Goal: Contribute content

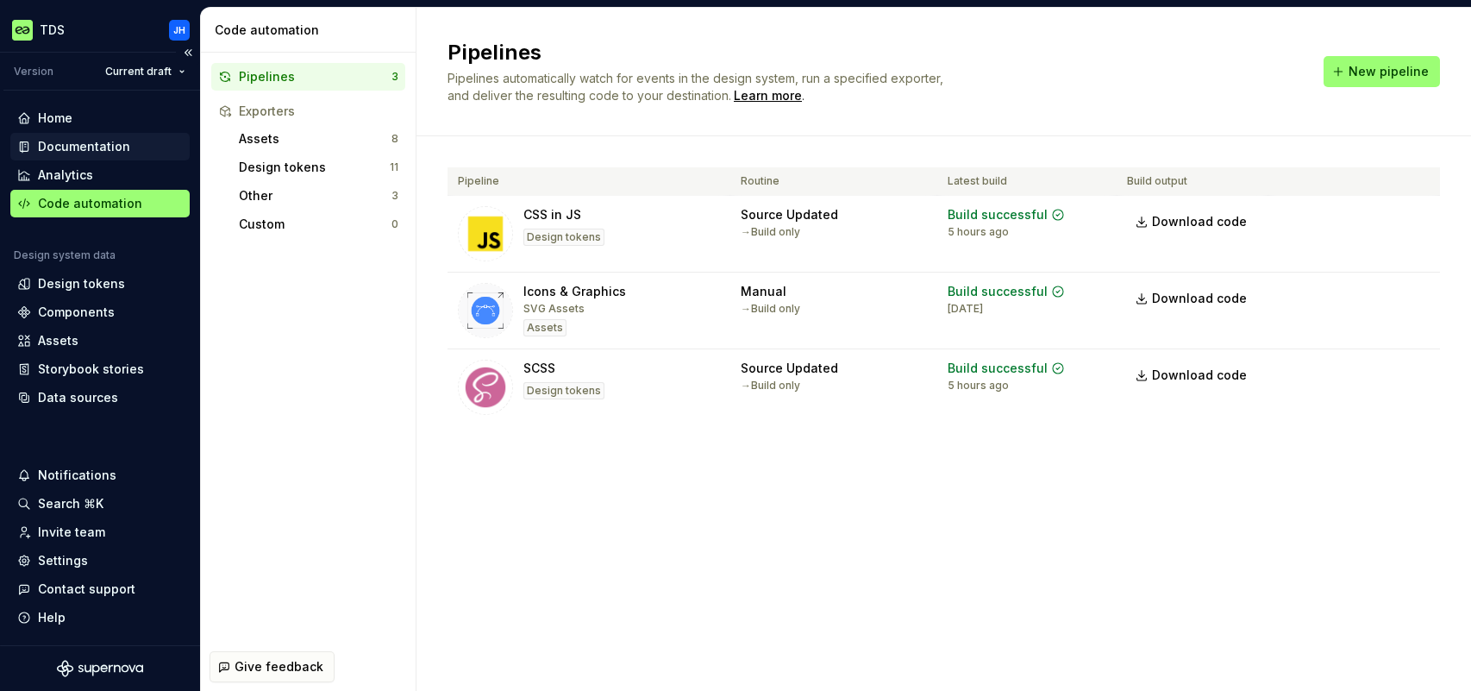
click at [119, 146] on div "Documentation" at bounding box center [84, 146] width 92 height 17
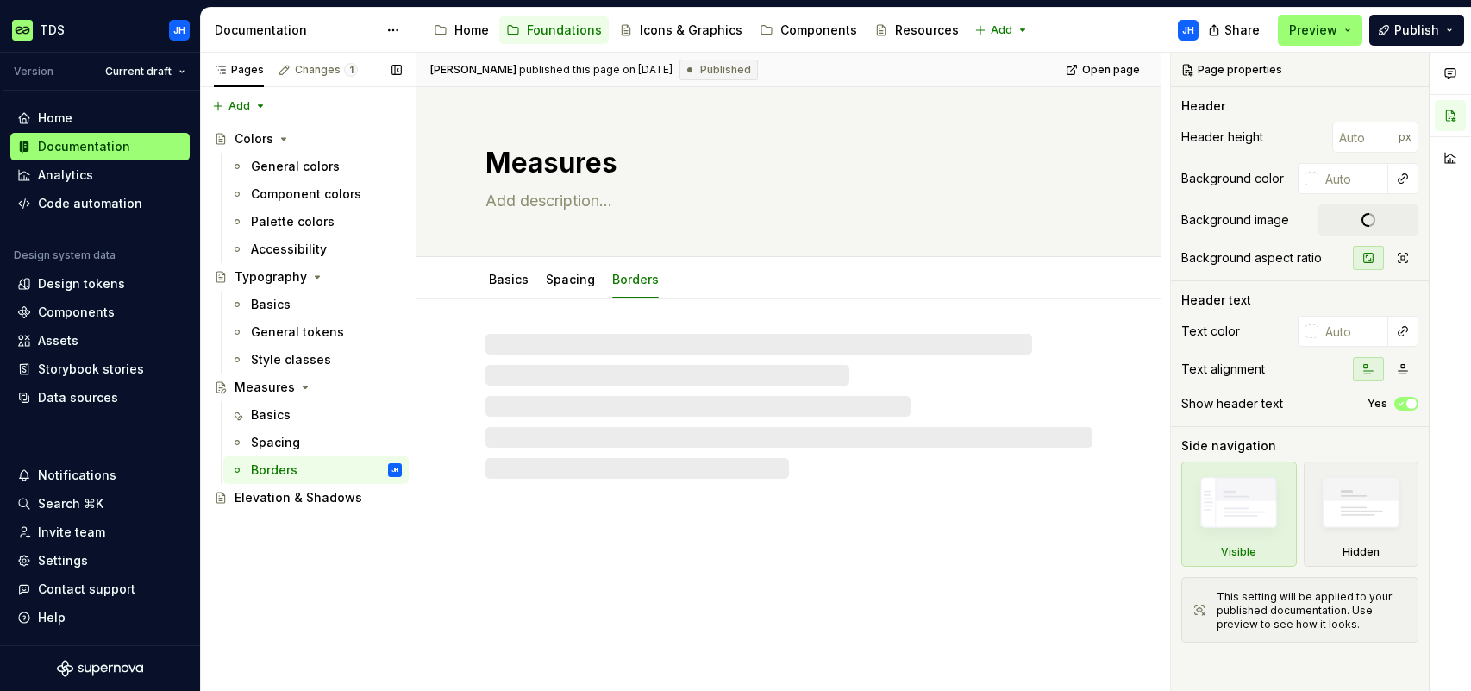
type textarea "*"
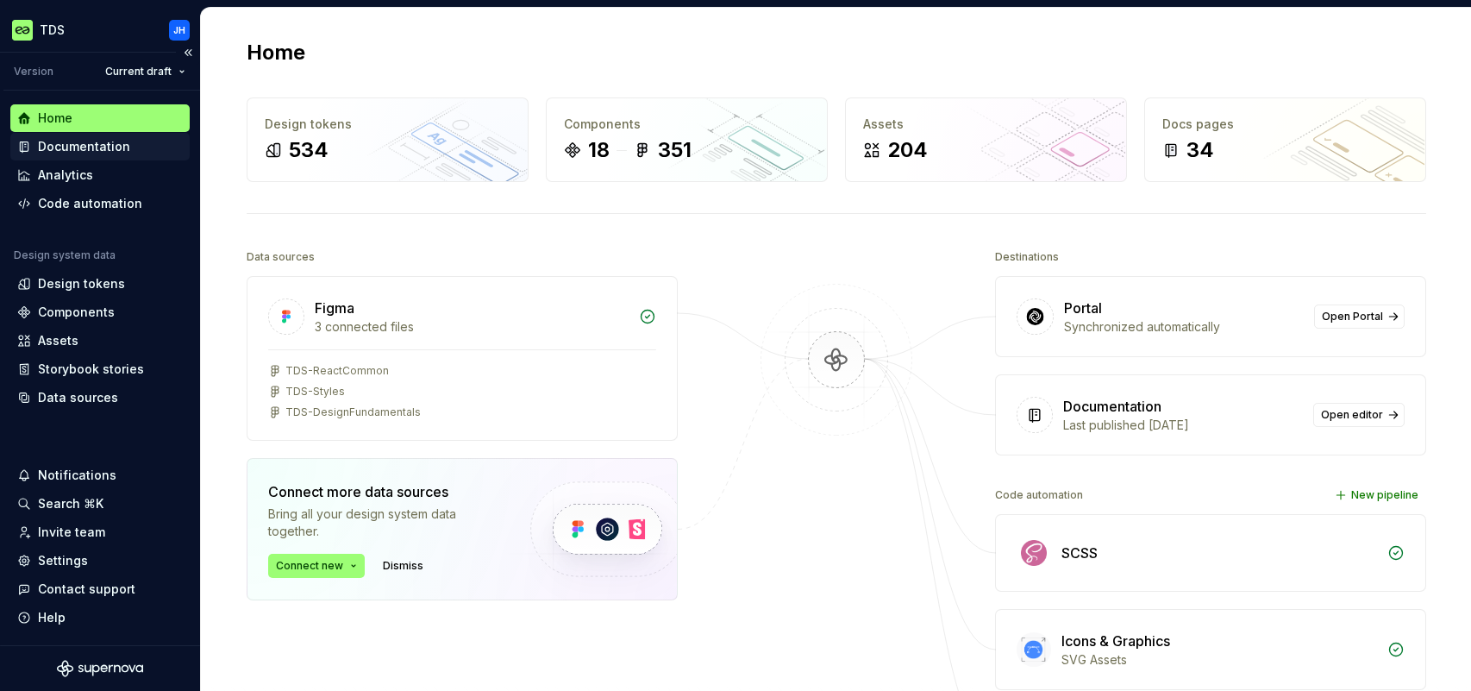
click at [113, 144] on div "Documentation" at bounding box center [84, 146] width 92 height 17
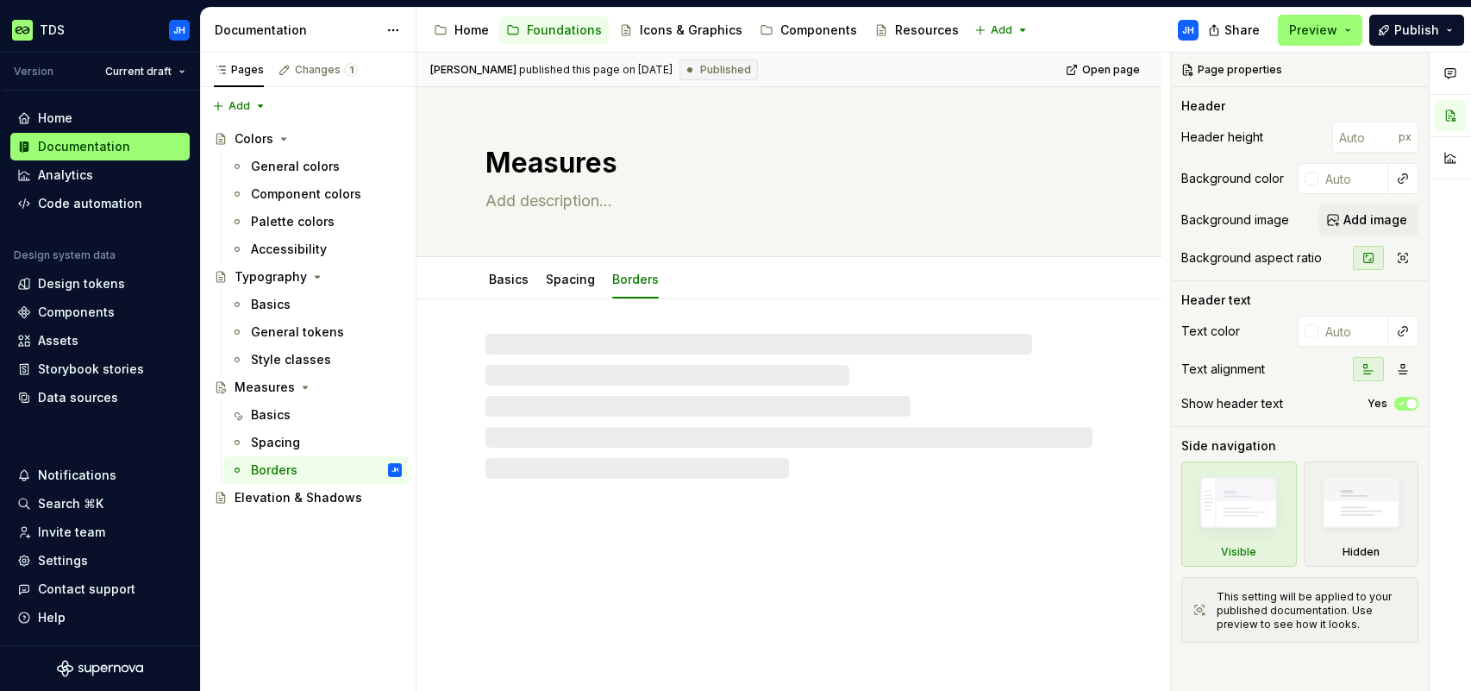
type textarea "*"
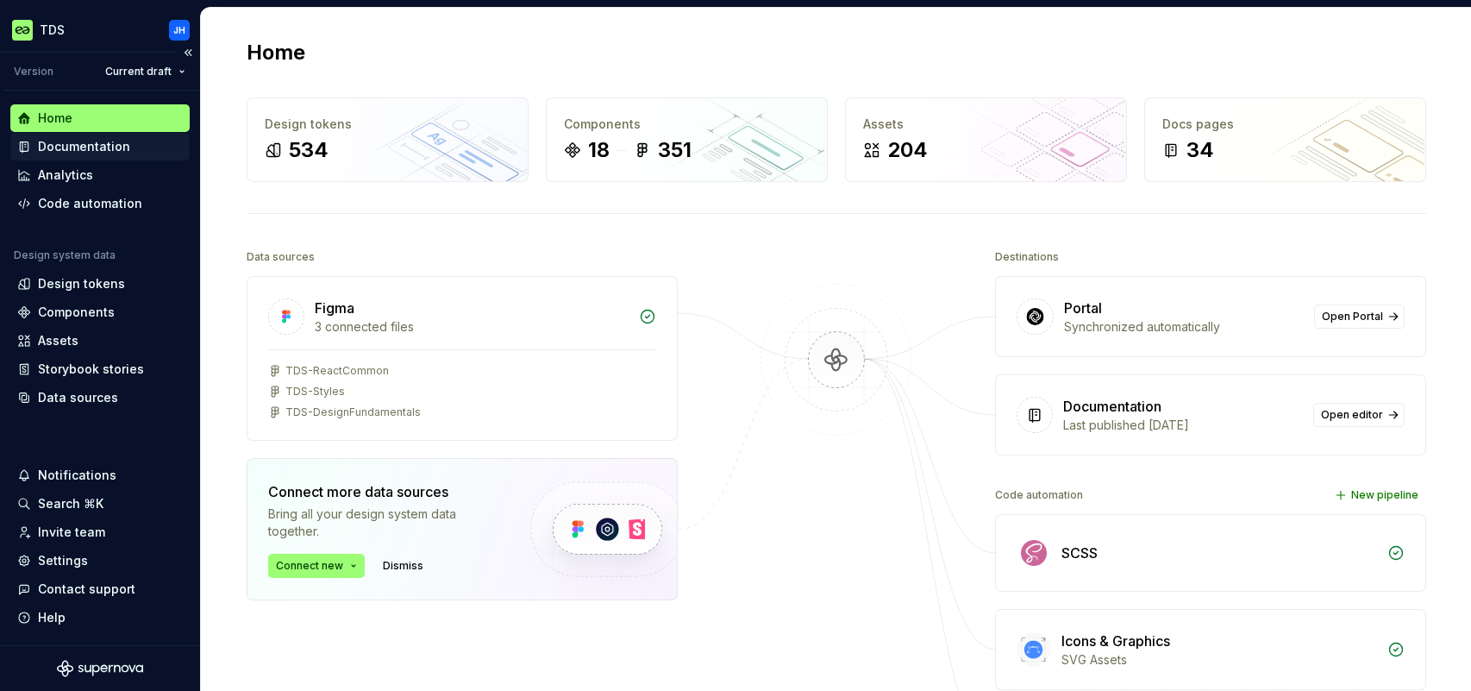
click at [108, 147] on div "Documentation" at bounding box center [84, 146] width 92 height 17
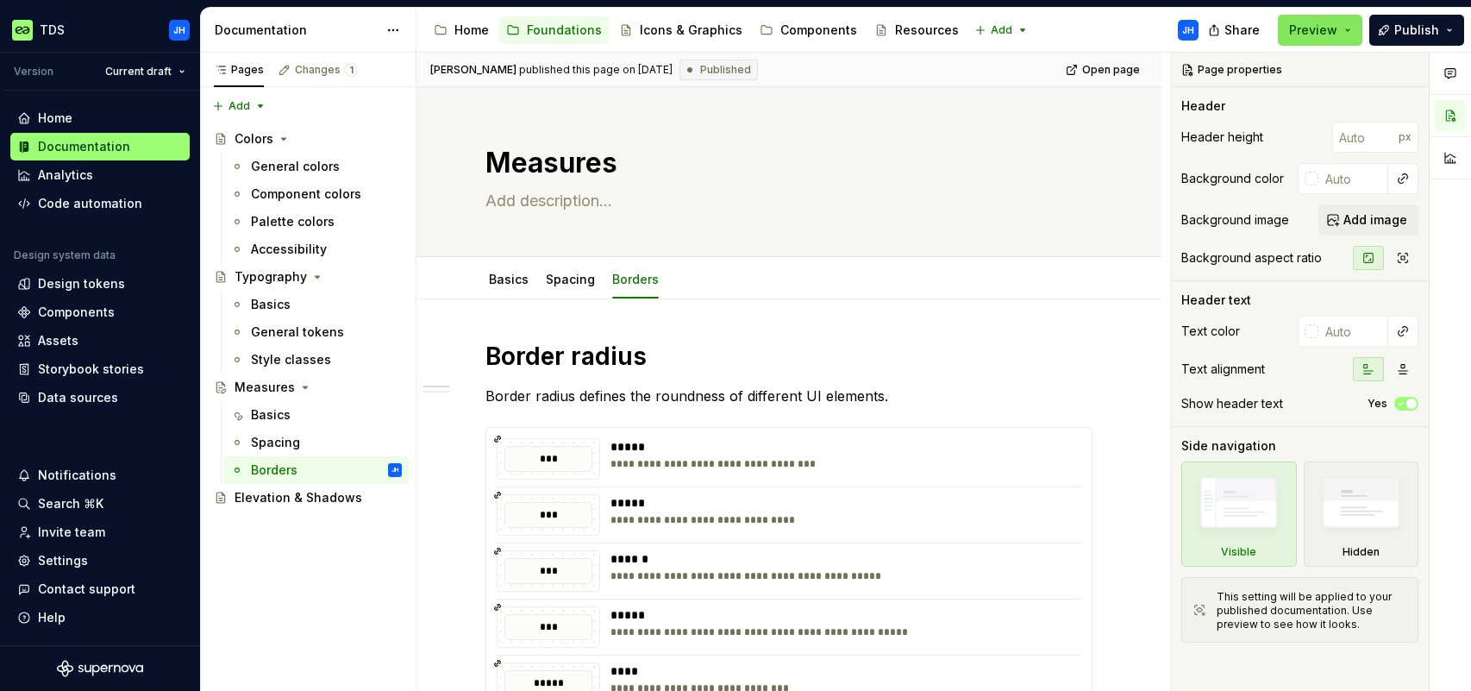
click at [1342, 31] on button "Preview" at bounding box center [1320, 30] width 85 height 31
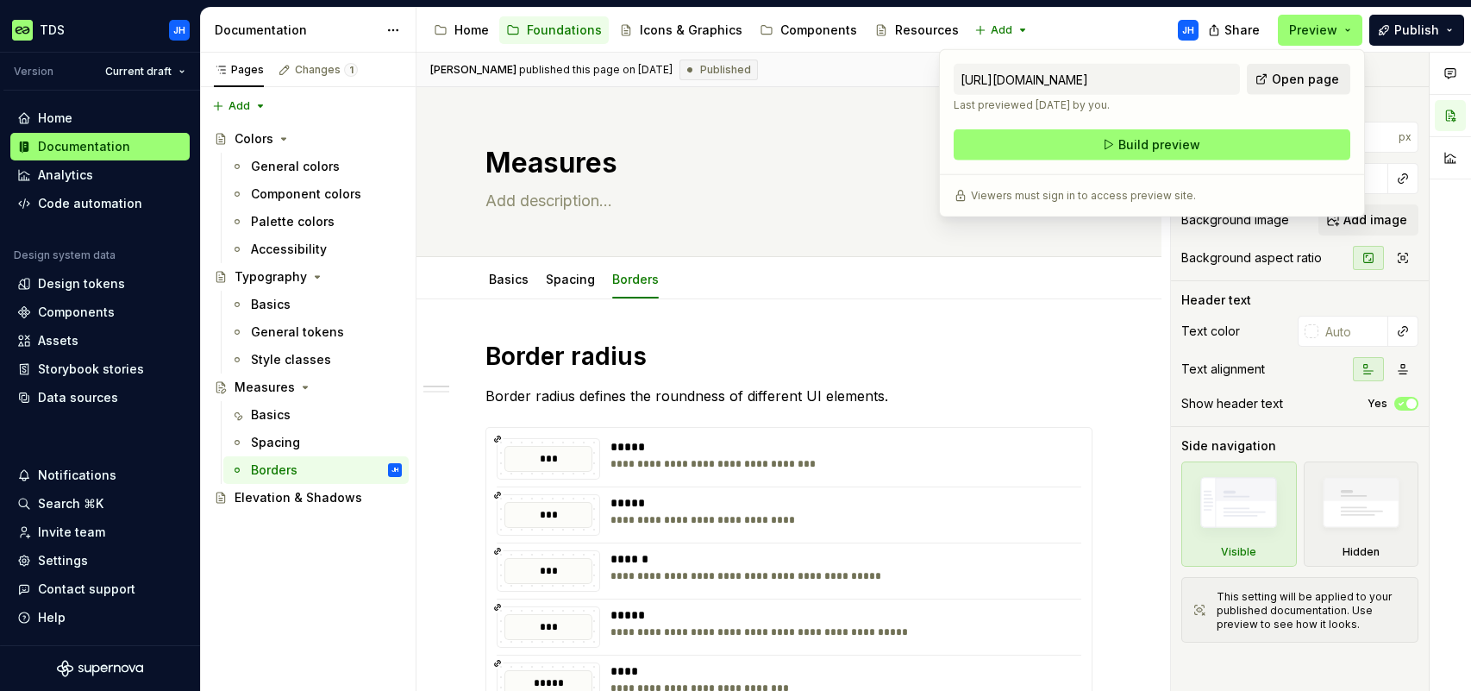
click at [1285, 81] on span "Open page" at bounding box center [1305, 79] width 67 height 17
click at [1421, 34] on span "Publish" at bounding box center [1417, 30] width 45 height 17
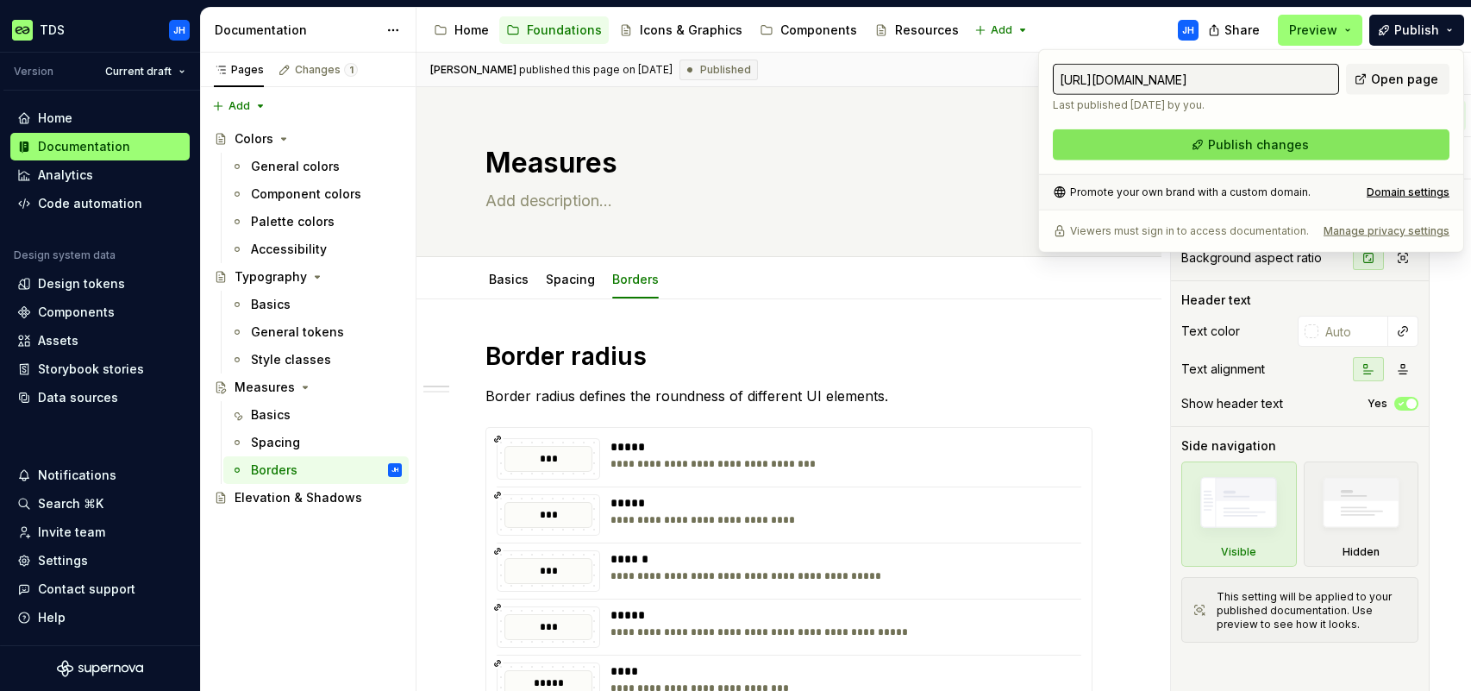
click at [1327, 142] on button "Publish changes" at bounding box center [1251, 144] width 397 height 31
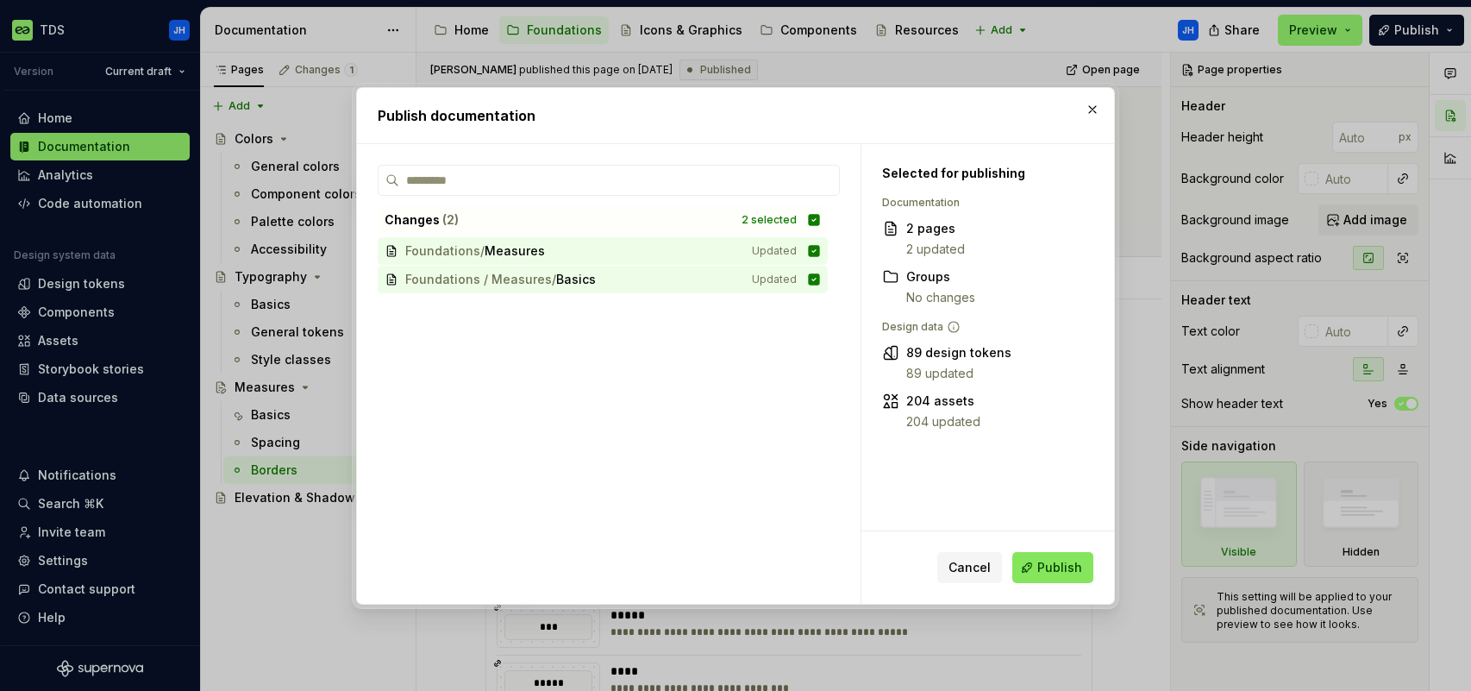
click at [1055, 572] on span "Publish" at bounding box center [1060, 567] width 45 height 17
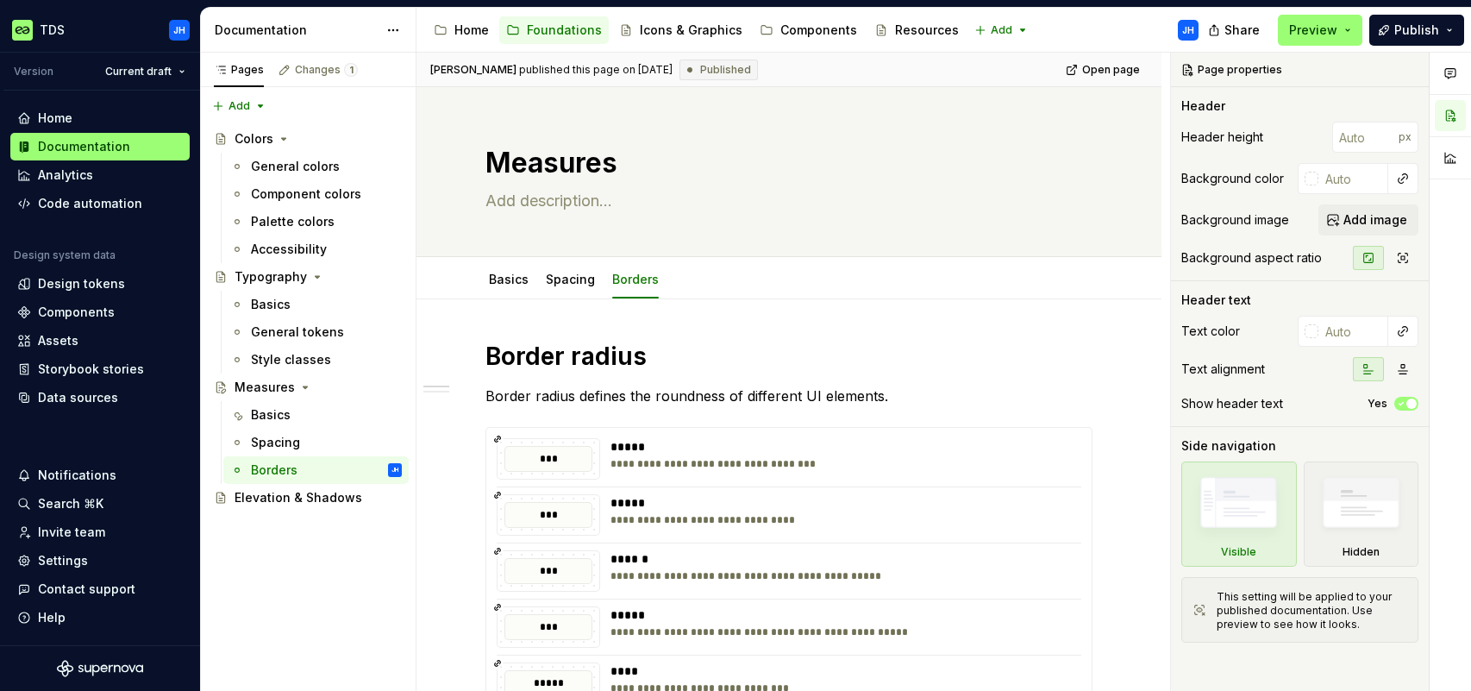
type textarea "*"
